Goal: Find specific page/section: Find specific page/section

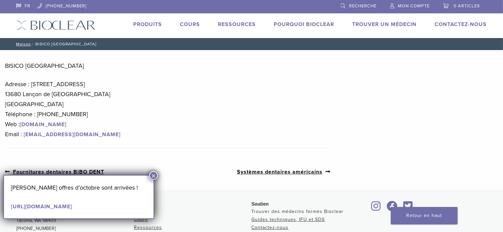
click at [286, 210] on font "Trouver des médecins formés Bioclear" at bounding box center [298, 212] width 92 height 6
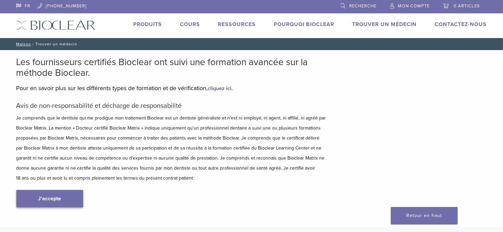
click at [64, 200] on link "J'accepte" at bounding box center [49, 198] width 67 height 17
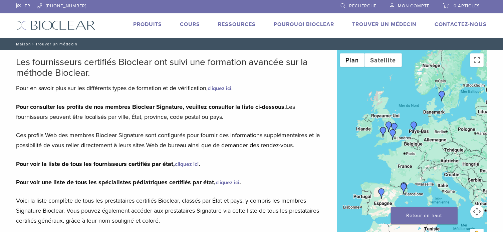
click at [380, 196] on img "Carmen Martin" at bounding box center [381, 193] width 11 height 11
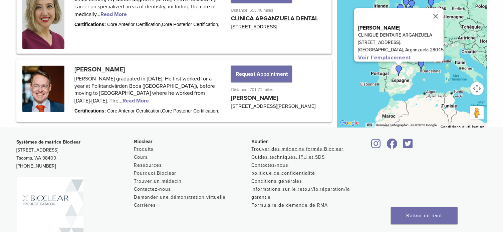
scroll to position [954, 0]
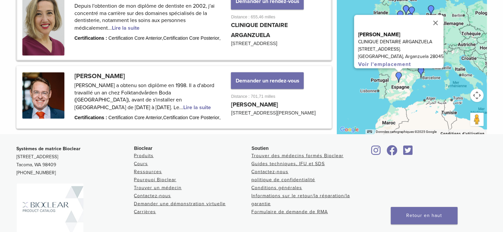
click at [127, 46] on link at bounding box center [174, 24] width 314 height 72
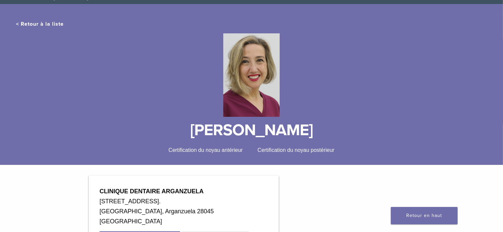
scroll to position [126, 0]
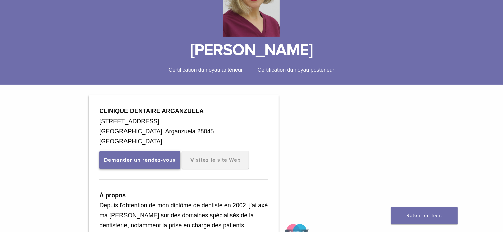
click at [147, 162] on font "Demander un rendez-vous" at bounding box center [139, 160] width 71 height 7
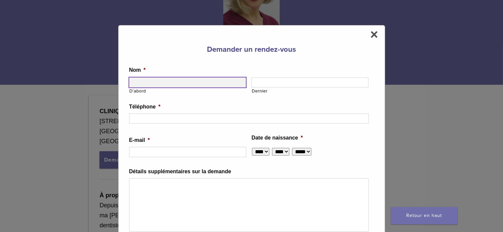
click at [177, 81] on input "D'abord" at bounding box center [187, 82] width 117 height 10
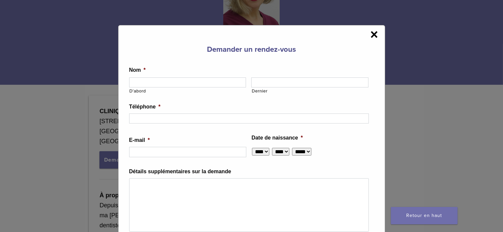
click at [370, 33] on font "×" at bounding box center [374, 34] width 8 height 15
